Goal: Task Accomplishment & Management: Manage account settings

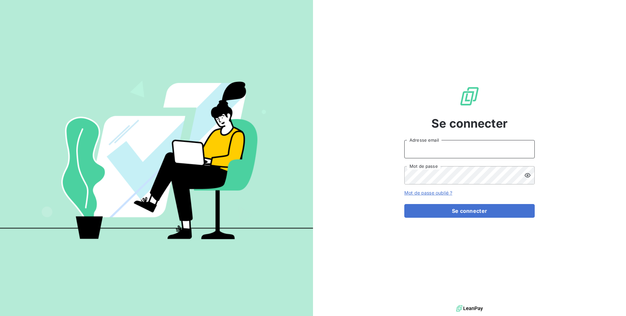
click at [414, 148] on input "Adresse email" at bounding box center [470, 149] width 130 height 18
type input "admin@spiriit"
click at [405, 204] on button "Se connecter" at bounding box center [470, 211] width 130 height 14
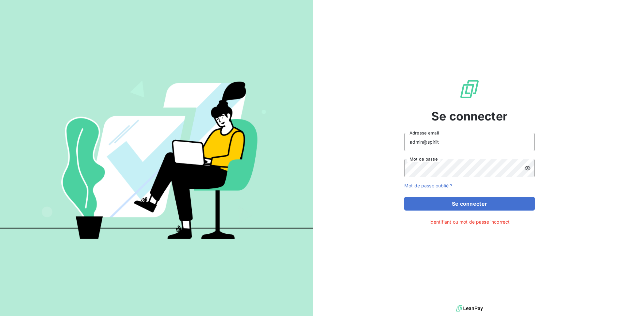
click at [531, 169] on div at bounding box center [530, 168] width 10 height 18
click at [405, 197] on button "Se connecter" at bounding box center [470, 204] width 130 height 14
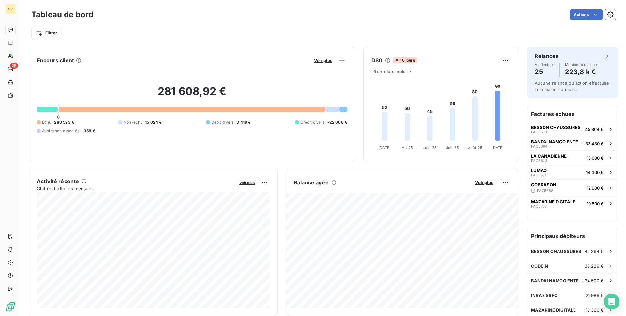
click at [226, 123] on span "Débit divers" at bounding box center [222, 122] width 23 height 6
click at [252, 124] on div "Échu 280 593 € Non-échu 15 024 € Débit divers 8 418 € Crédit divers -22 068 € A…" at bounding box center [192, 126] width 311 height 14
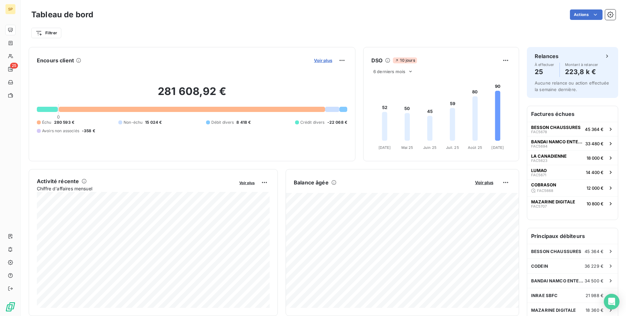
click at [315, 59] on span "Voir plus" at bounding box center [323, 60] width 18 height 5
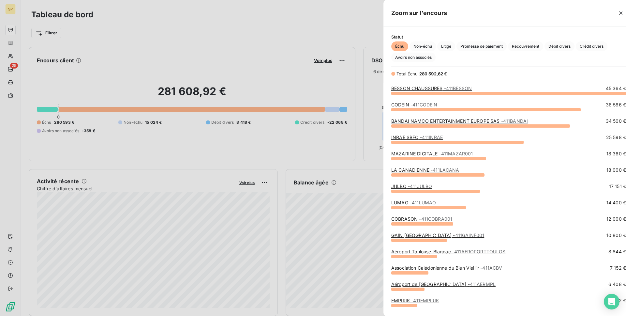
scroll to position [223, 251]
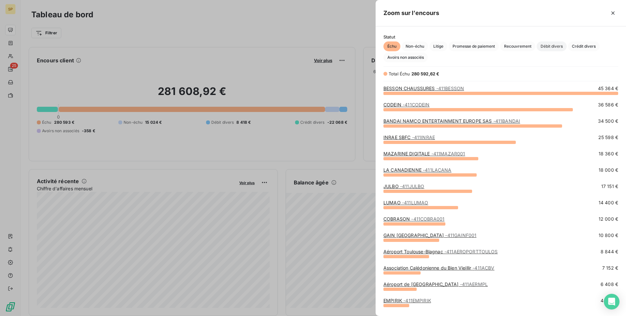
click at [561, 49] on span "Débit divers" at bounding box center [552, 46] width 30 height 10
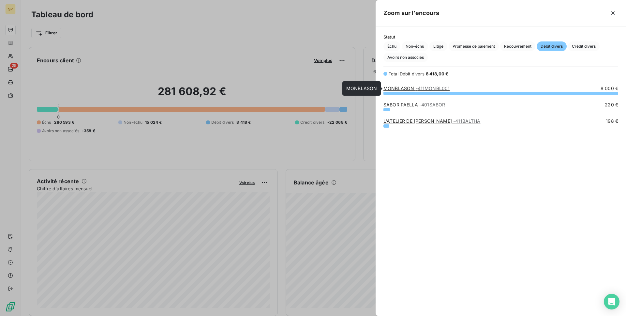
click at [417, 88] on span "- 411MONBL001" at bounding box center [433, 88] width 34 height 6
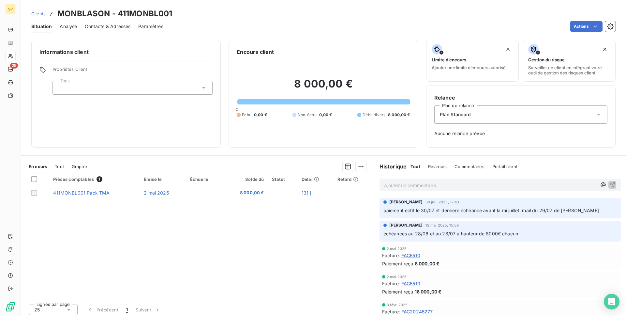
scroll to position [3, 0]
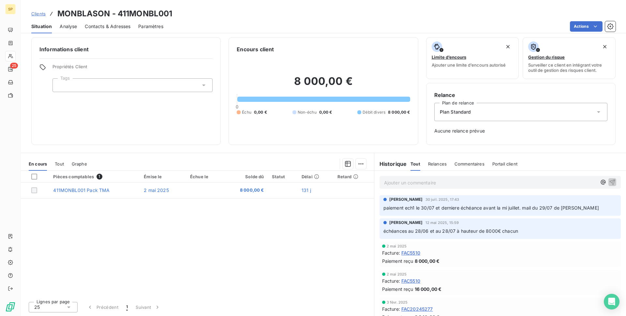
click at [505, 205] on span "paiement ech1 le 30/07 et derniere échéance avant la mi juillet. mail du 29/07 …" at bounding box center [492, 208] width 216 height 6
click at [499, 229] on span "échéances au 28/06 et au 28/07 à hauteur de 8000€ chacun" at bounding box center [451, 231] width 135 height 6
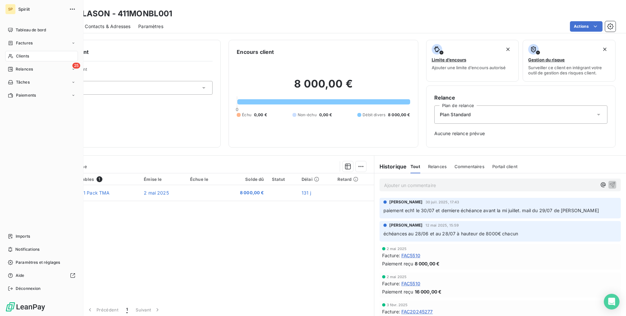
click at [16, 32] on span "Tableau de bord" at bounding box center [31, 30] width 30 height 6
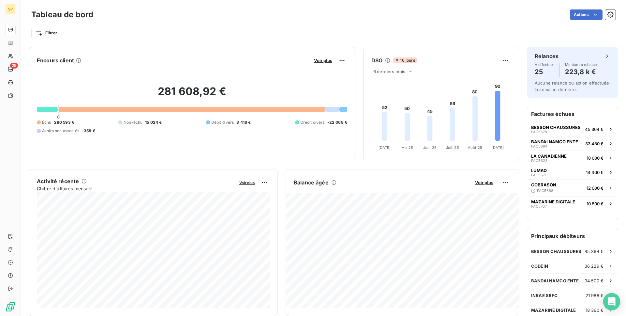
click at [611, 298] on icon "Open Intercom Messenger" at bounding box center [612, 301] width 8 height 8
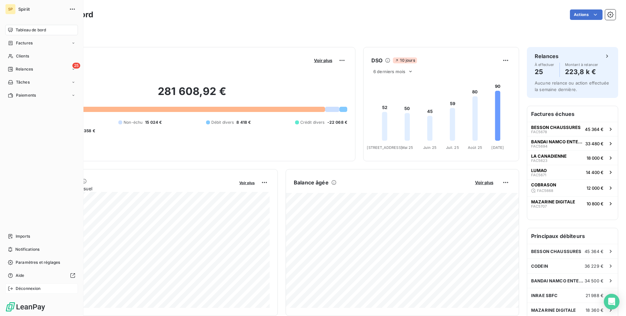
click at [44, 288] on div "Déconnexion" at bounding box center [41, 288] width 73 height 10
